Goal: Information Seeking & Learning: Learn about a topic

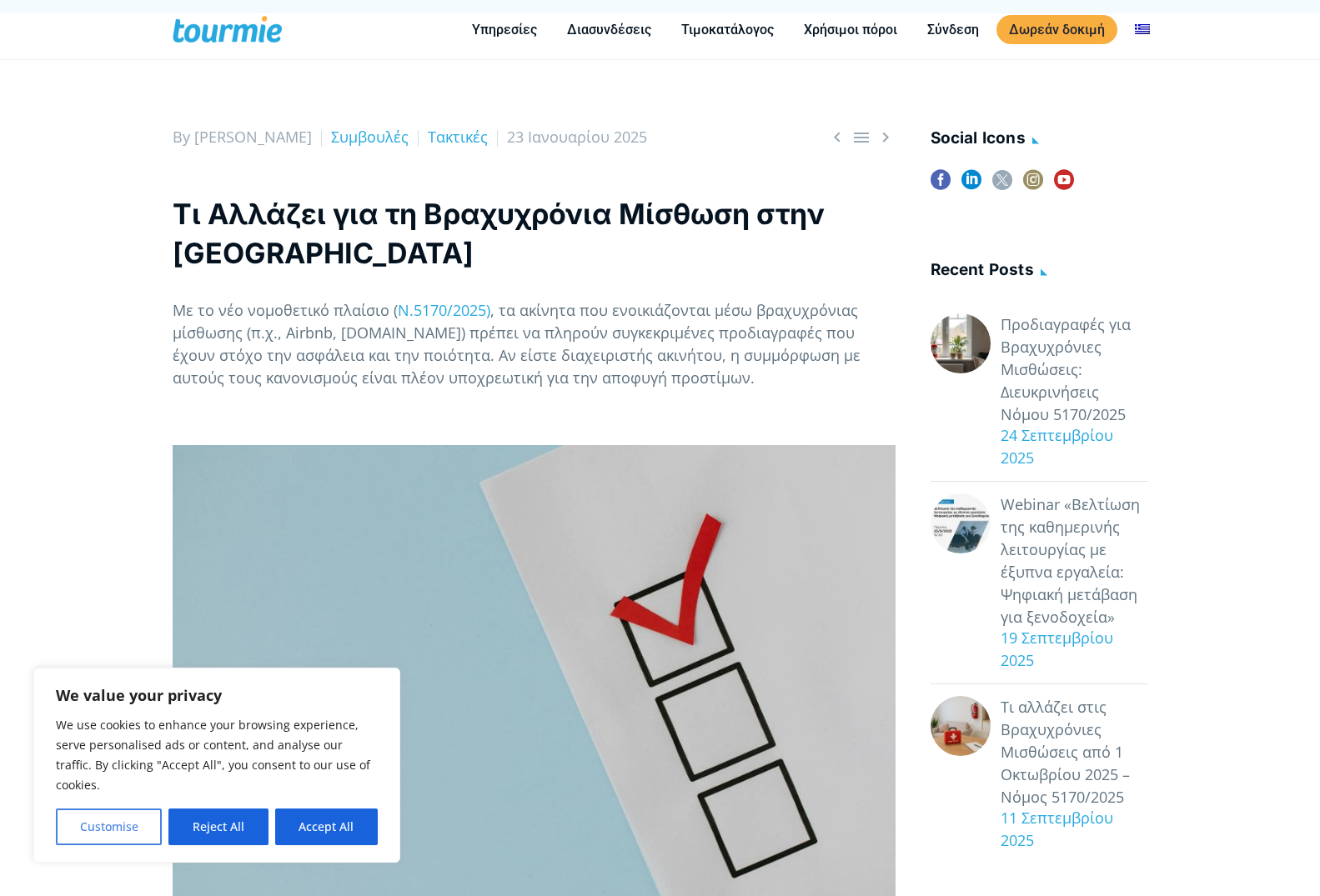
click at [119, 839] on button "Customise" at bounding box center [108, 826] width 106 height 37
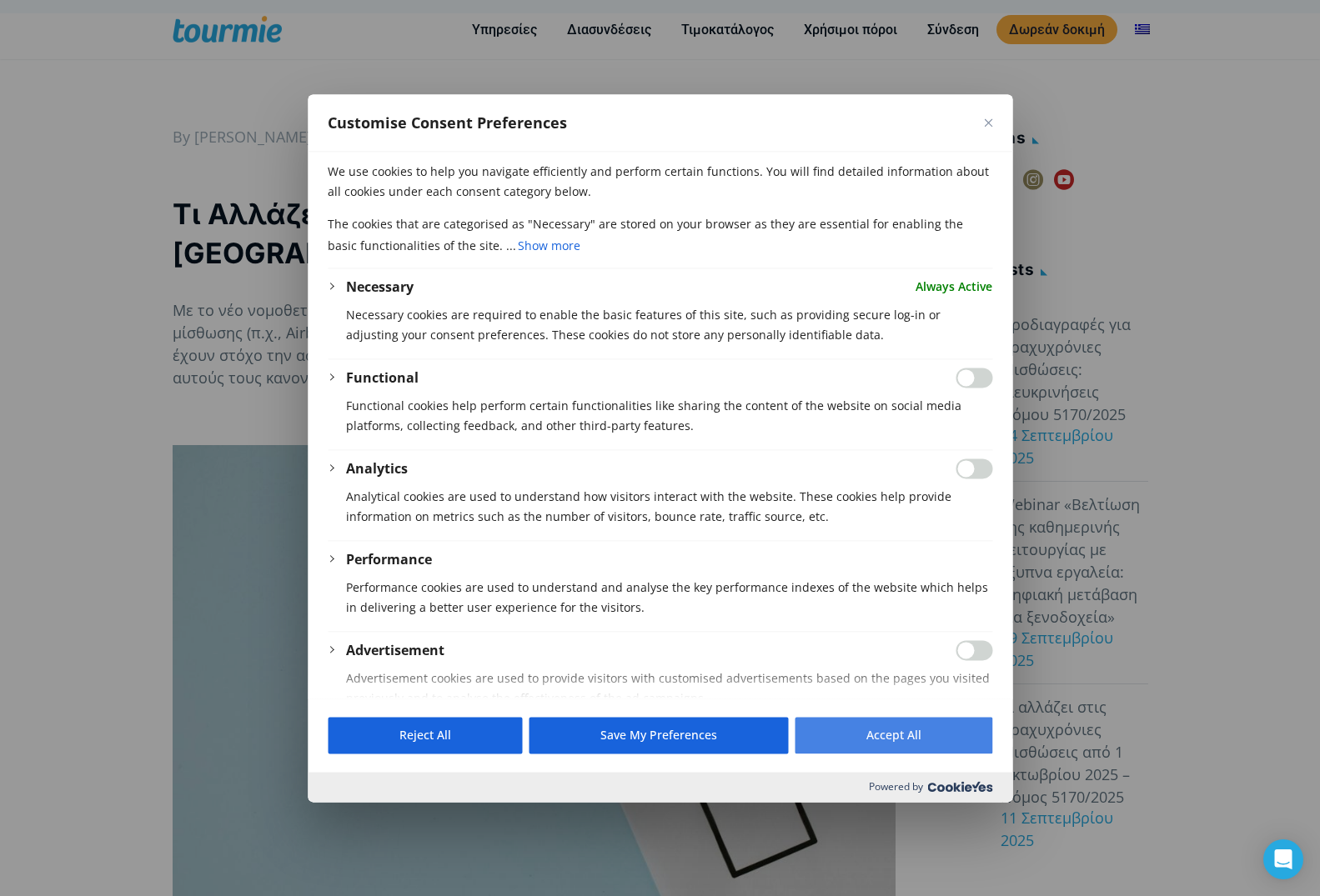
click at [846, 745] on button "Accept All" at bounding box center [894, 734] width 198 height 37
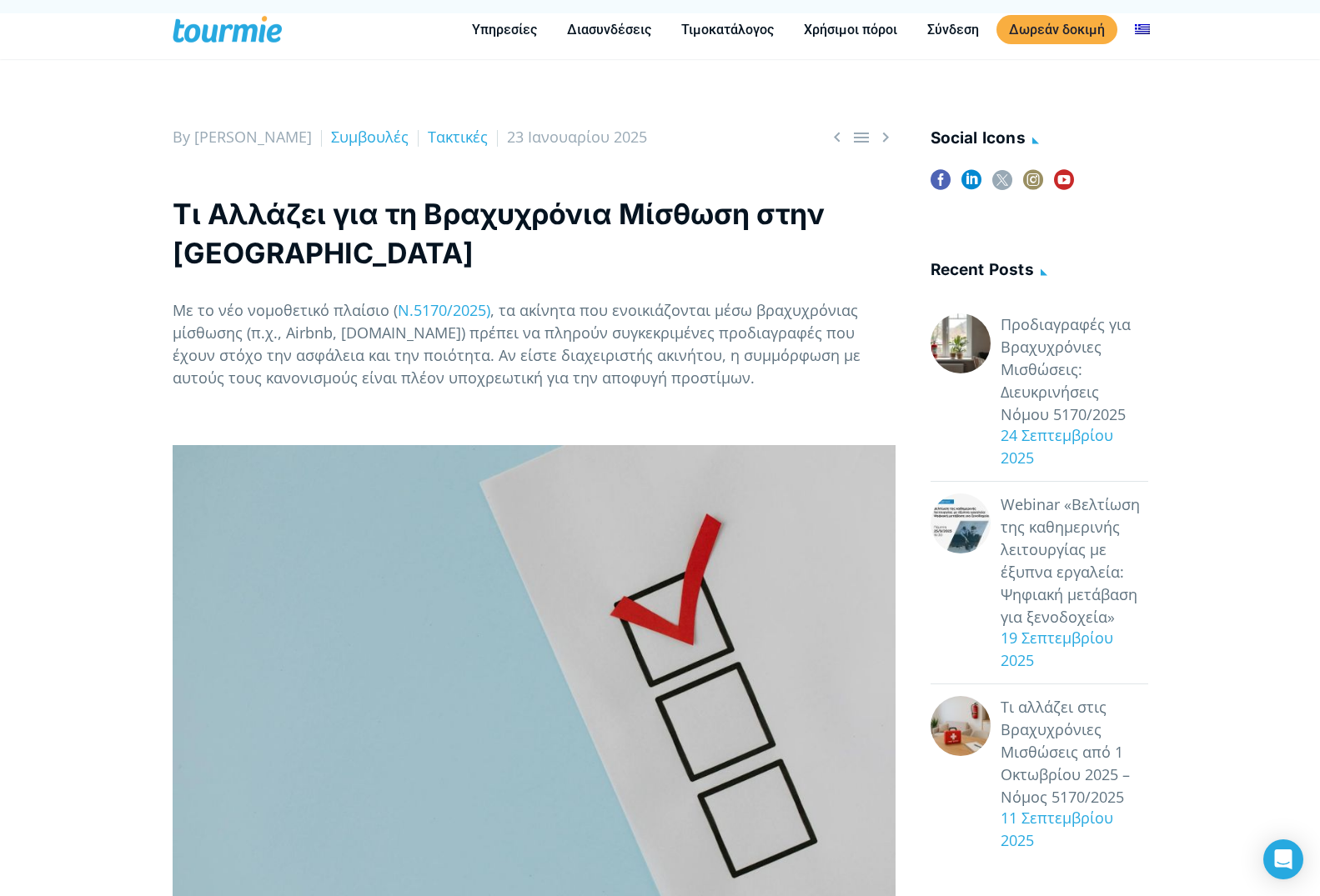
checkbox input "true"
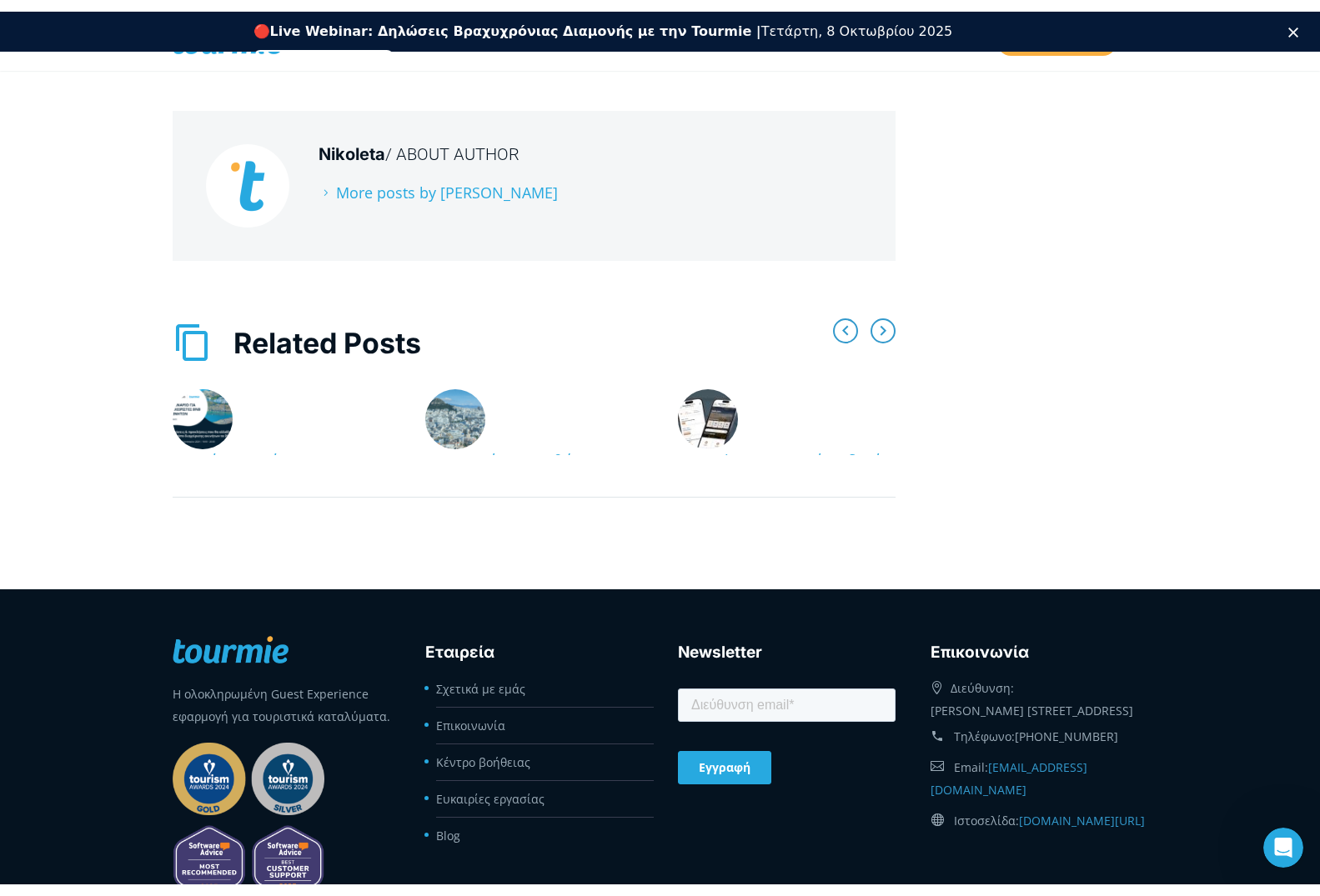
scroll to position [5781, 0]
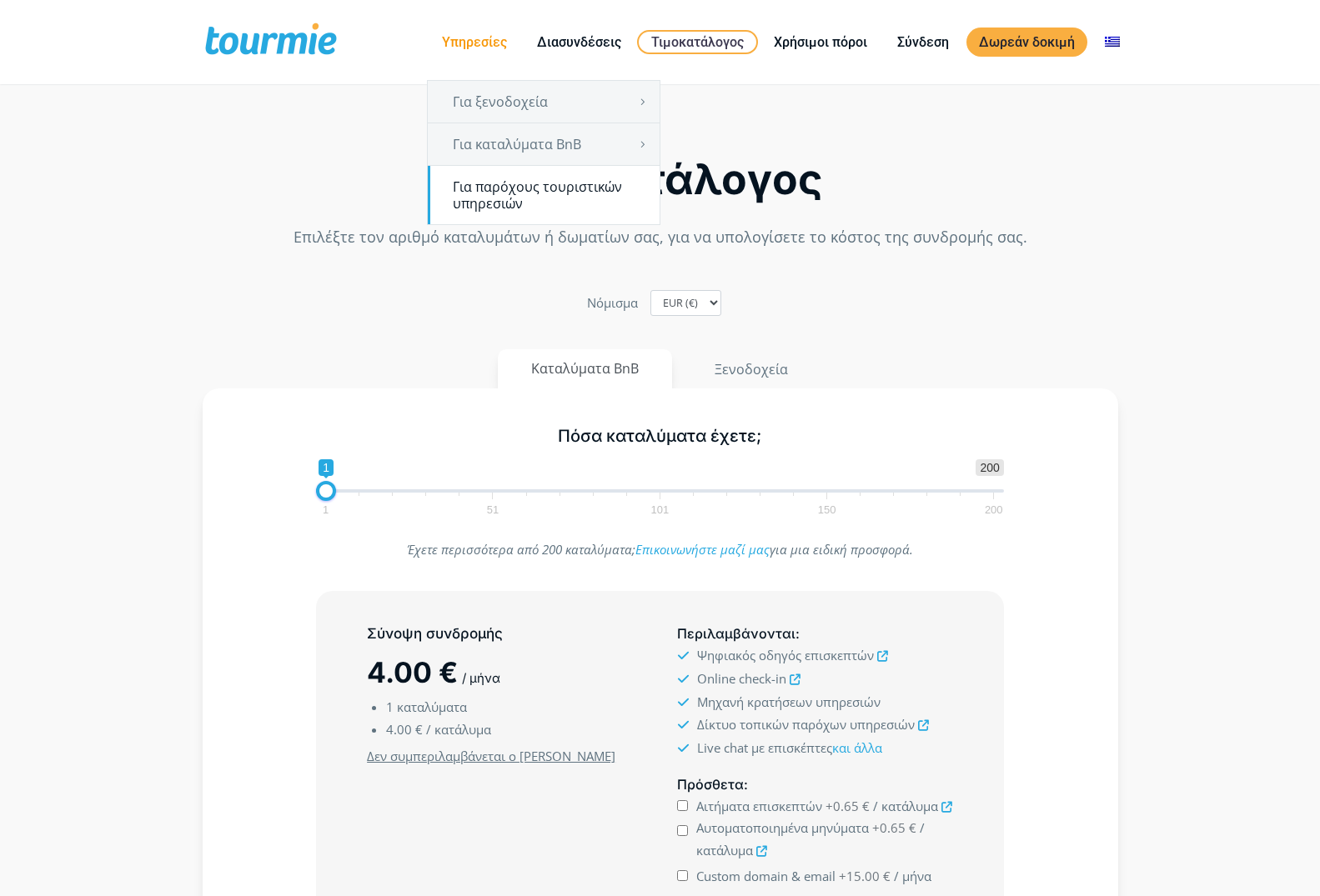
click at [504, 192] on link "Για παρόχους τουριστικών υπηρεσιών" at bounding box center [544, 195] width 232 height 58
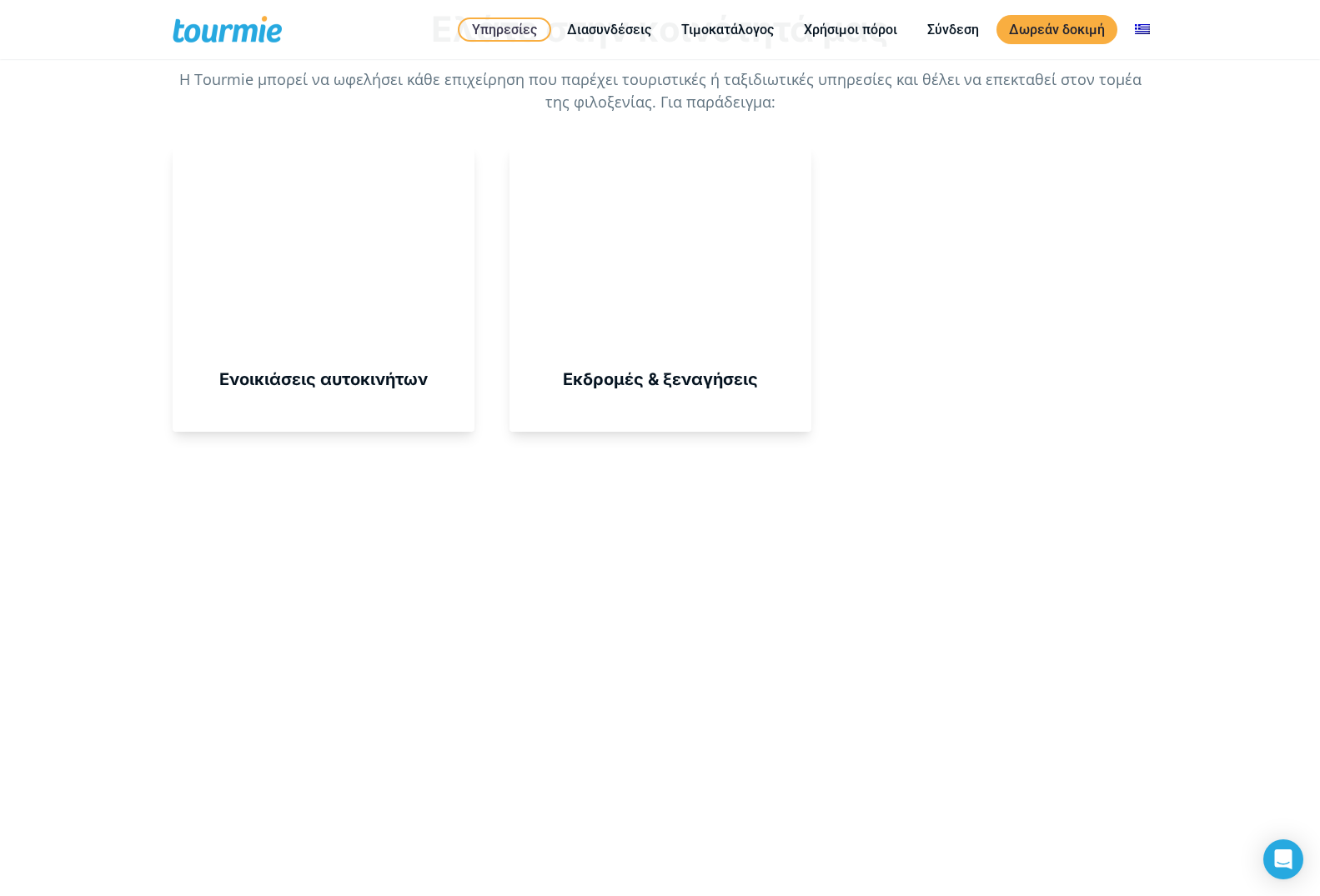
scroll to position [1531, 0]
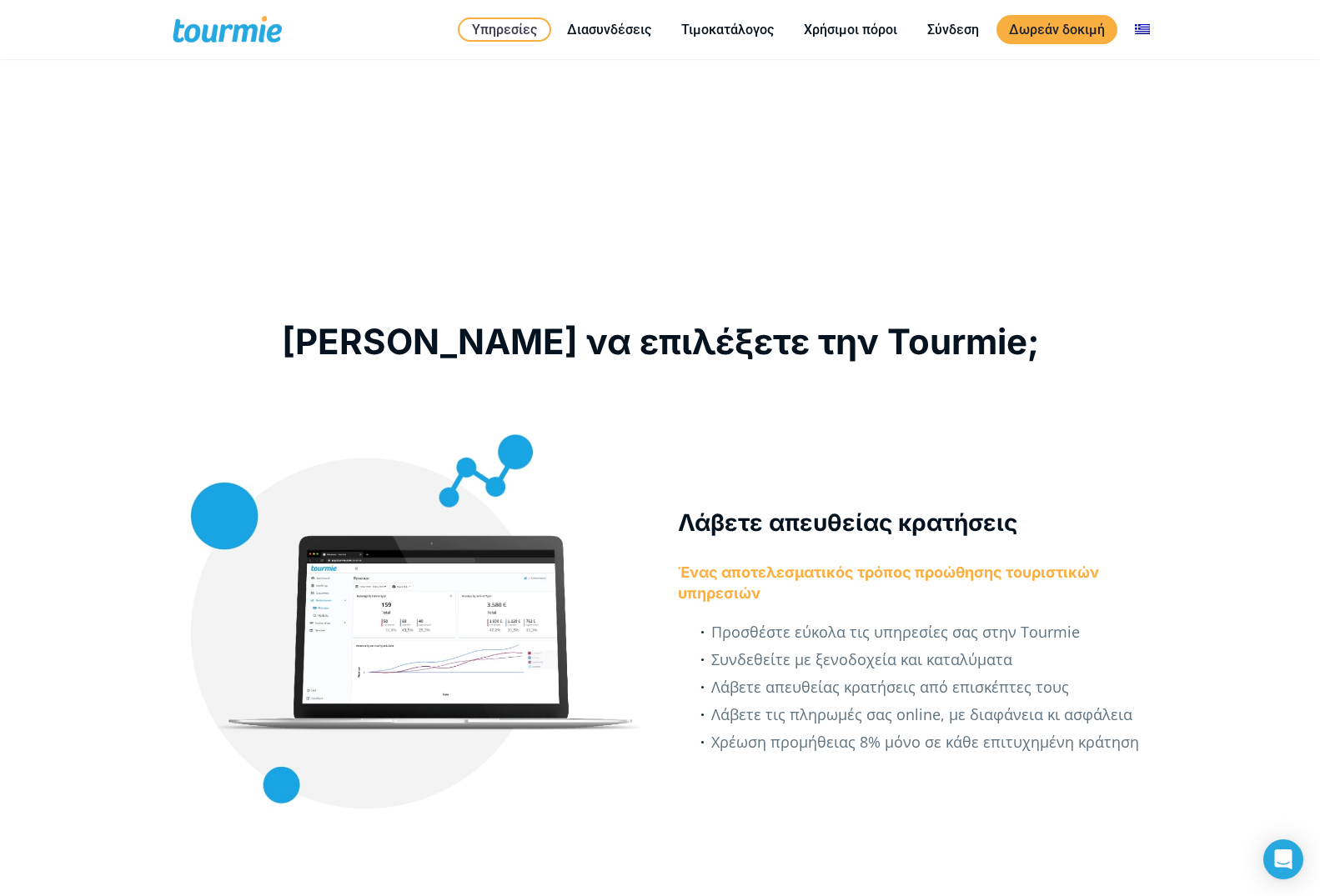
checkbox input "true"
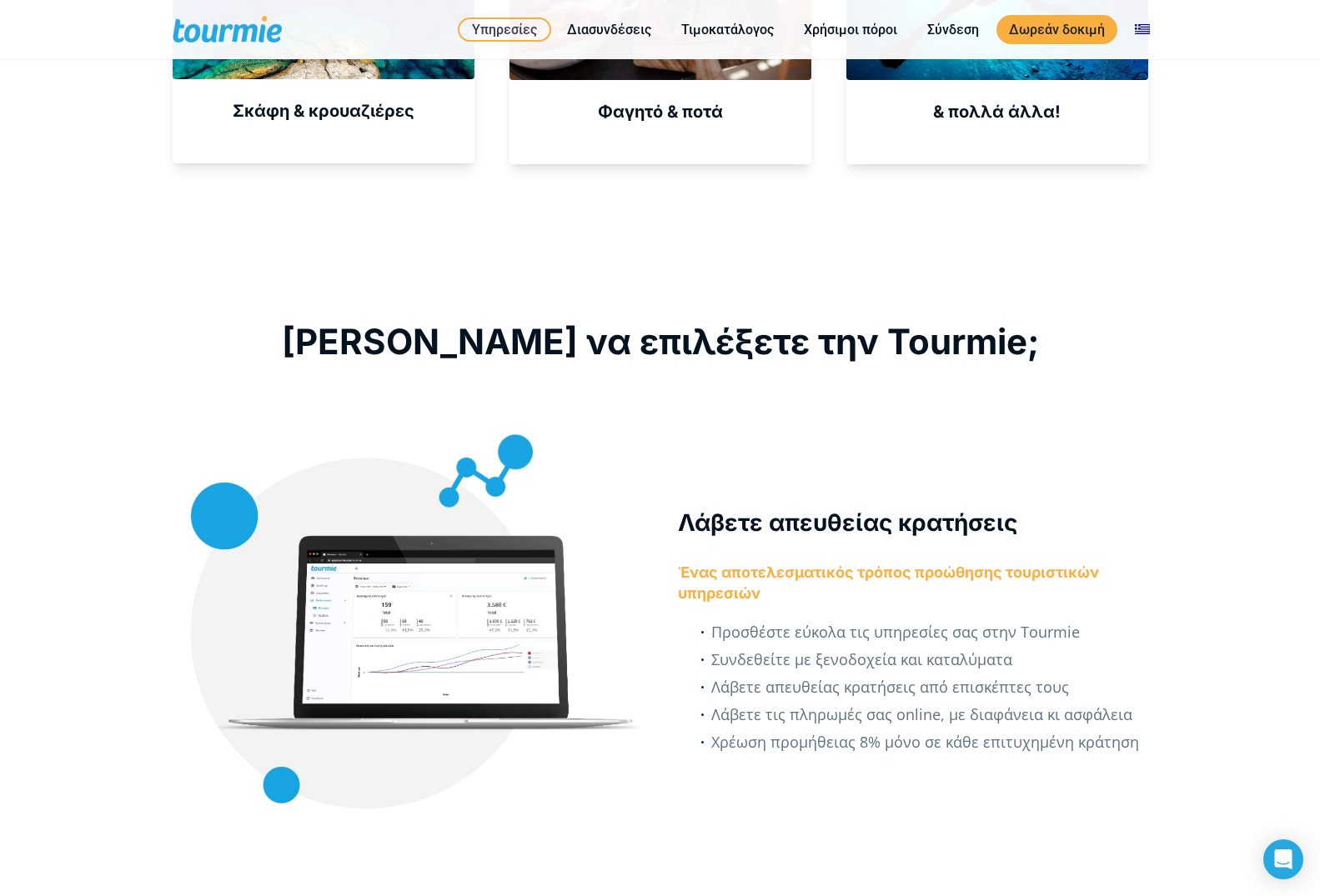
scroll to position [0, 0]
